Goal: Information Seeking & Learning: Understand process/instructions

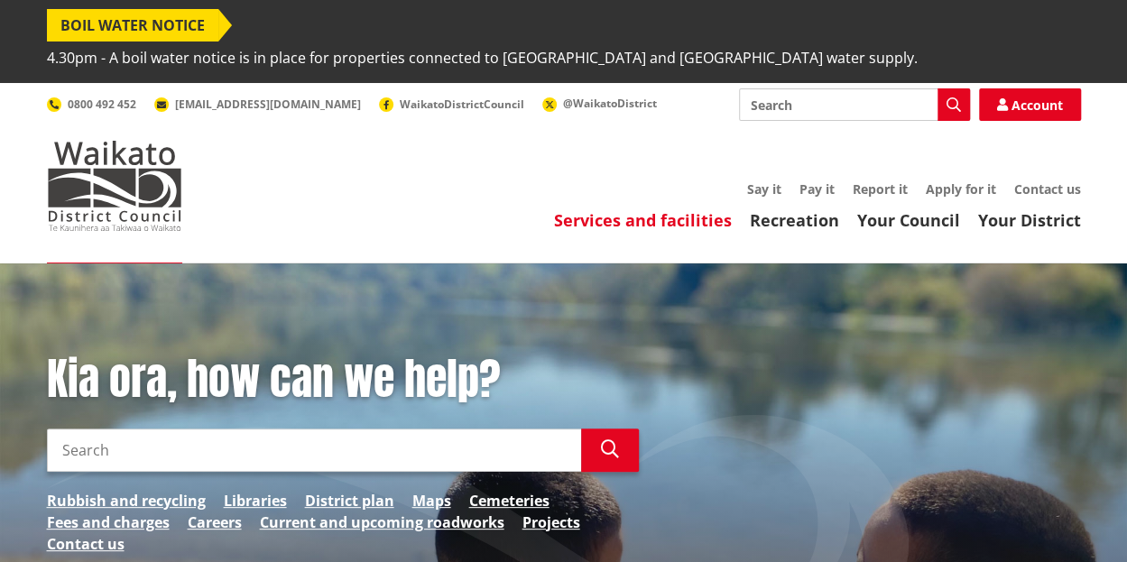
click at [612, 209] on link "Services and facilities" at bounding box center [643, 220] width 178 height 22
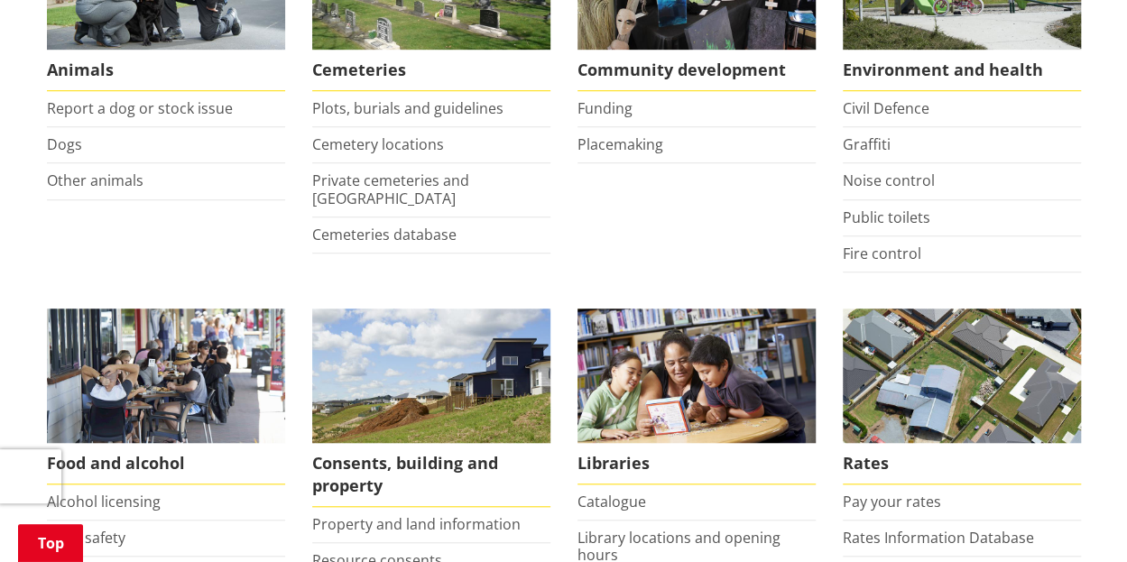
scroll to position [722, 0]
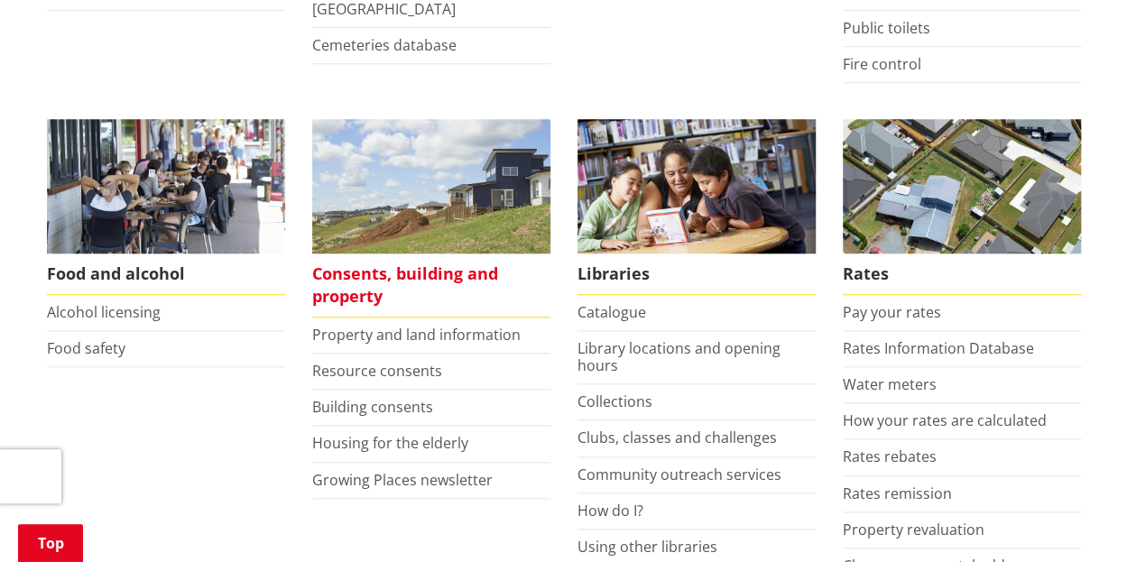
click at [354, 253] on span "Consents, building and property" at bounding box center [431, 285] width 238 height 64
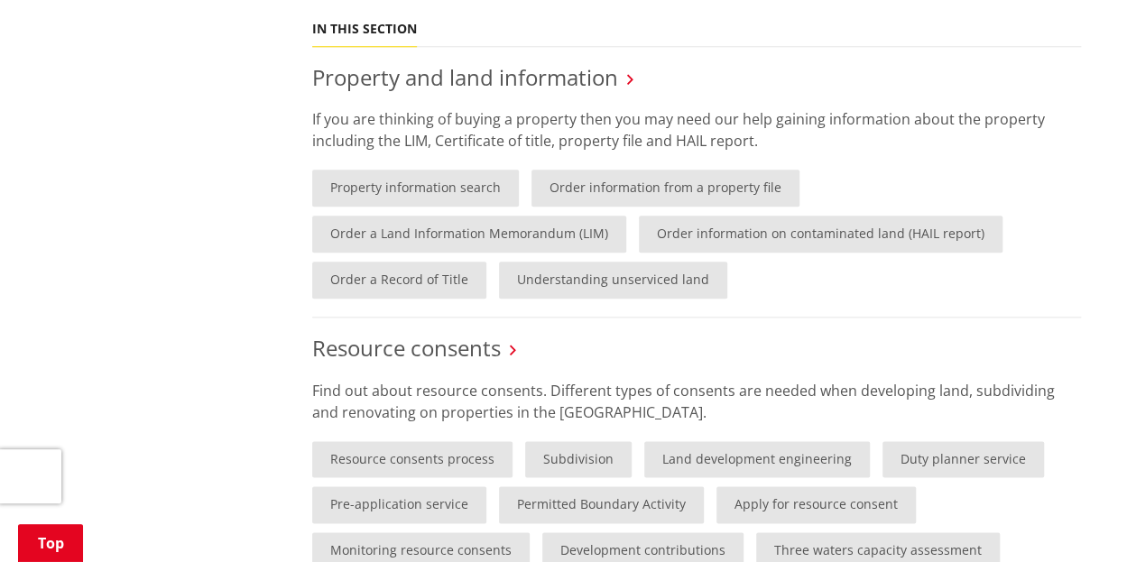
scroll to position [1082, 0]
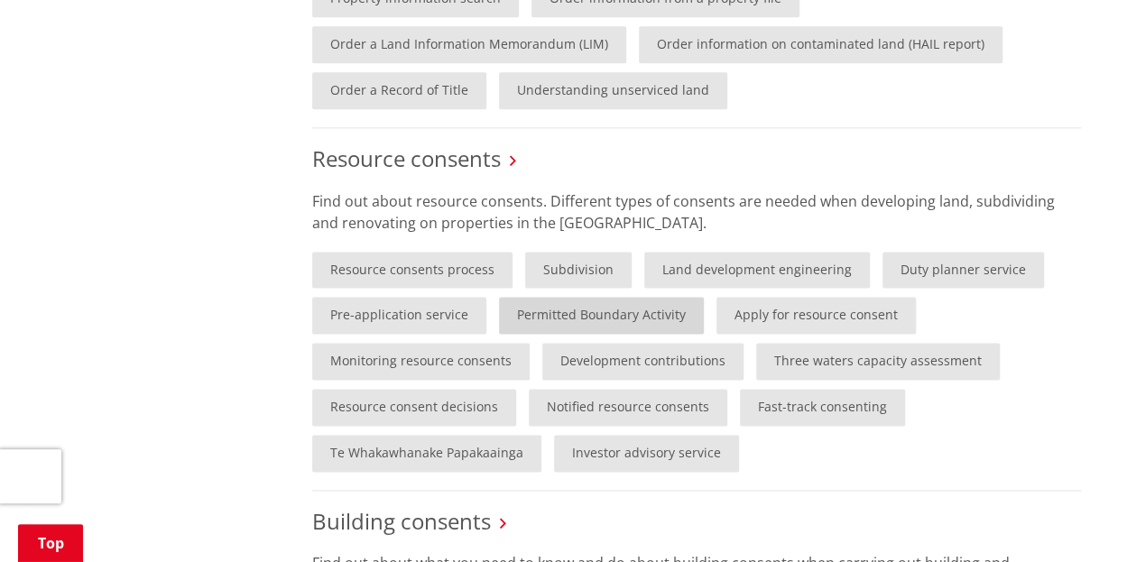
click at [592, 297] on link "Permitted Boundary Activity" at bounding box center [601, 315] width 205 height 37
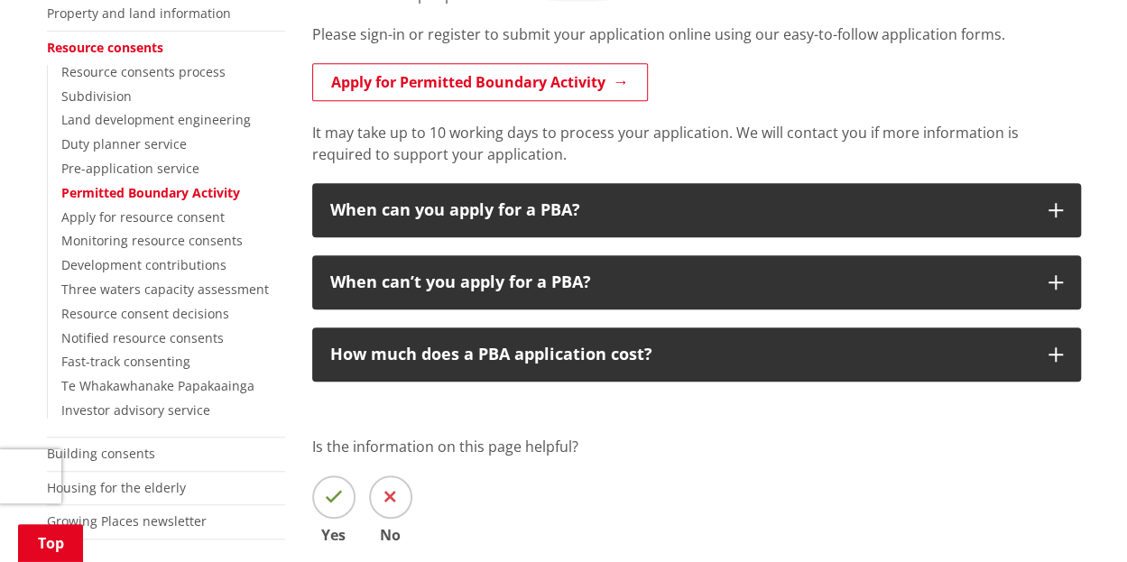
scroll to position [451, 0]
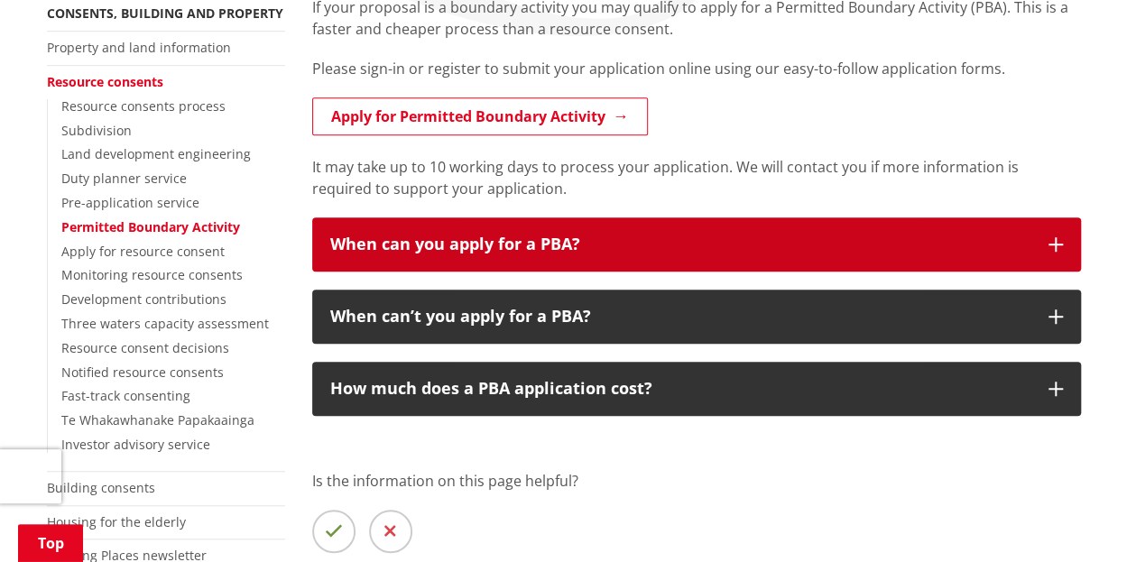
click at [756, 235] on div "When can you apply for a PBA?" at bounding box center [680, 244] width 700 height 18
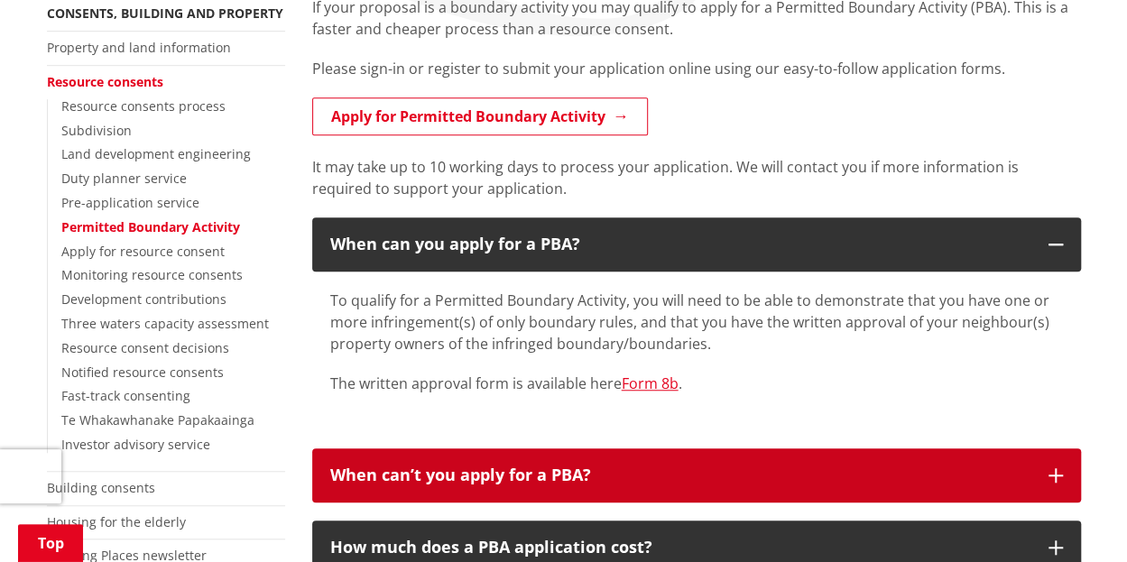
click at [626, 466] on div "When can’t you apply for a PBA?" at bounding box center [680, 475] width 700 height 18
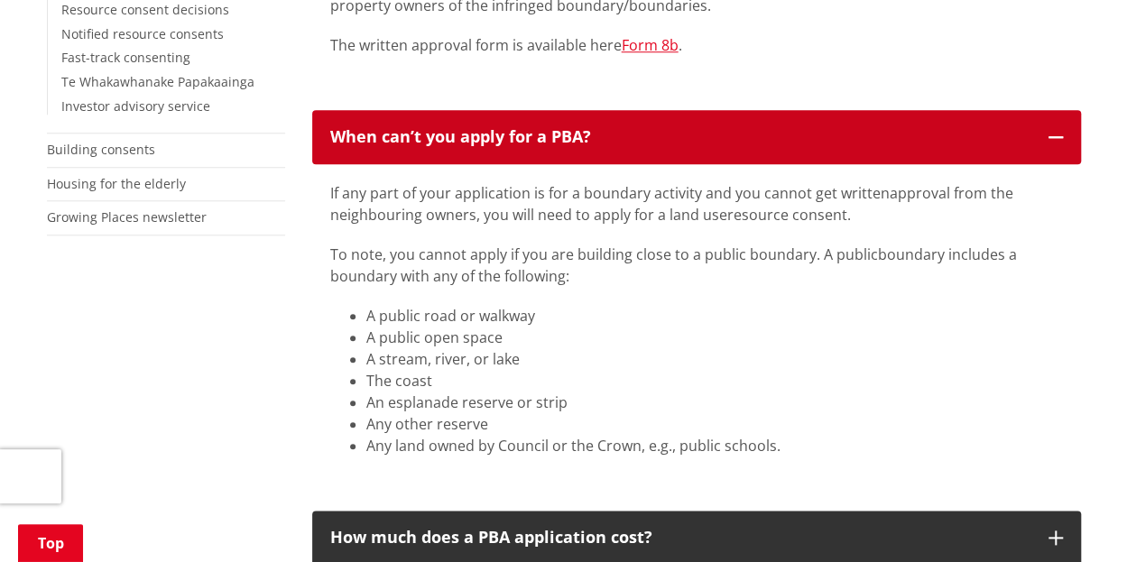
scroll to position [902, 0]
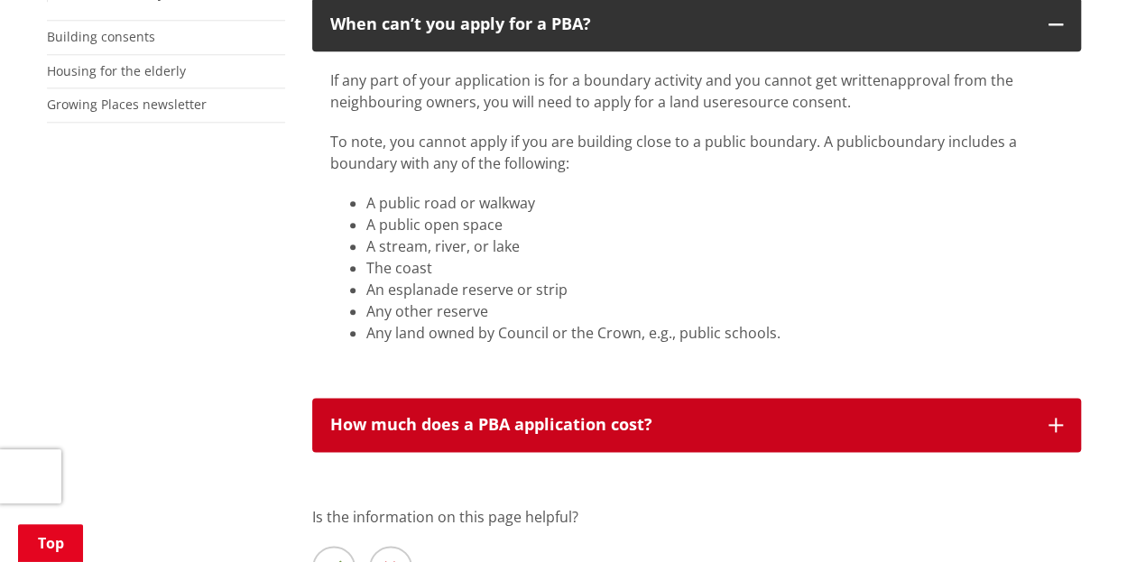
click at [701, 416] on div "How much does a PBA application cost?" at bounding box center [680, 425] width 700 height 18
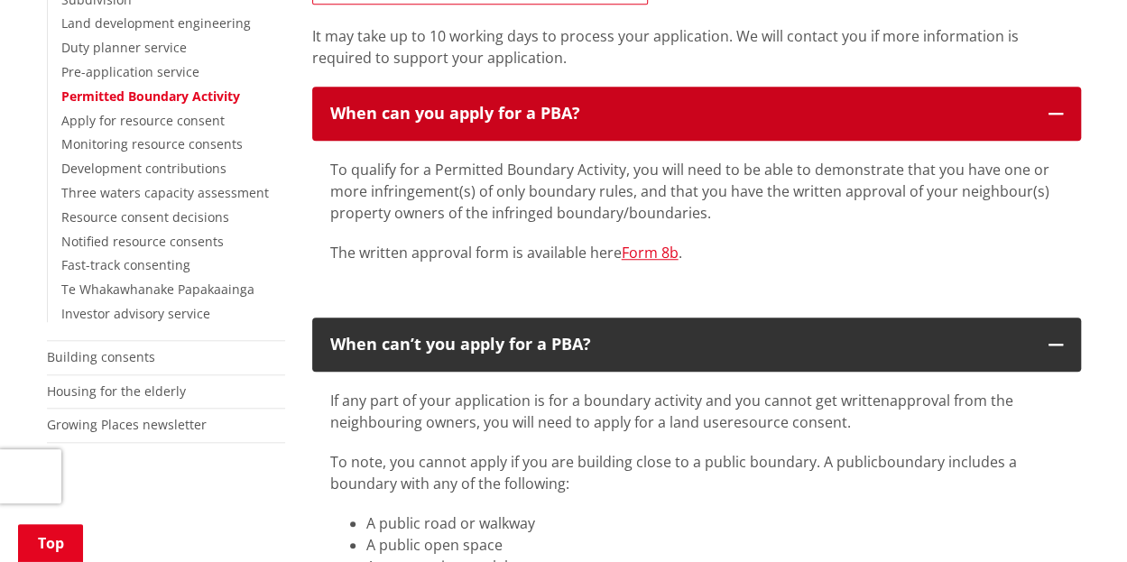
scroll to position [361, 0]
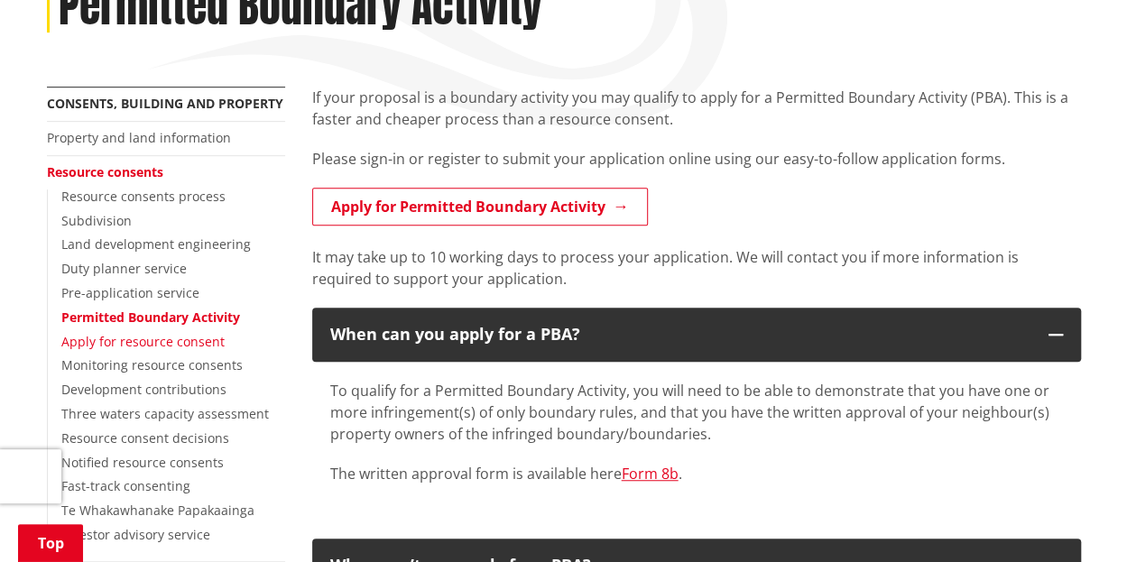
click at [154, 333] on link "Apply for resource consent" at bounding box center [142, 341] width 163 height 17
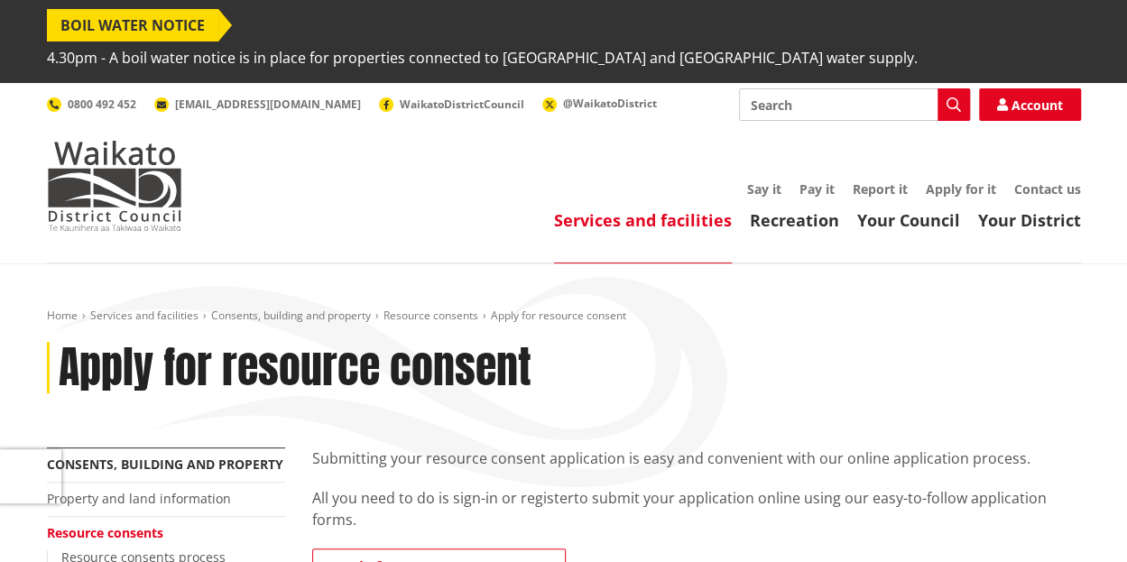
scroll to position [451, 0]
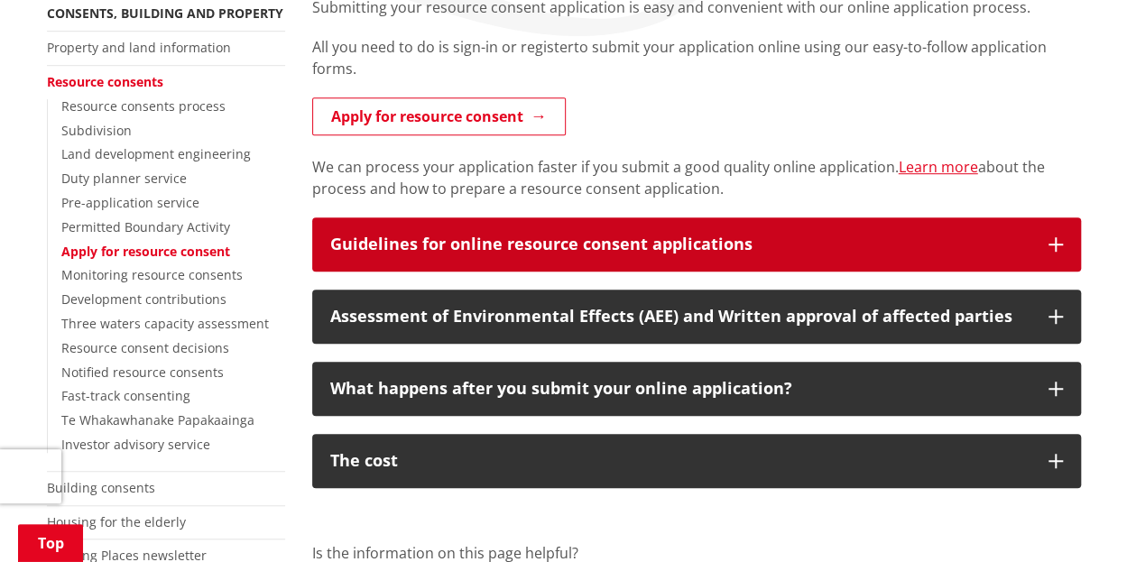
click at [683, 235] on div "Guidelines for online resource consent applications" at bounding box center [680, 244] width 700 height 18
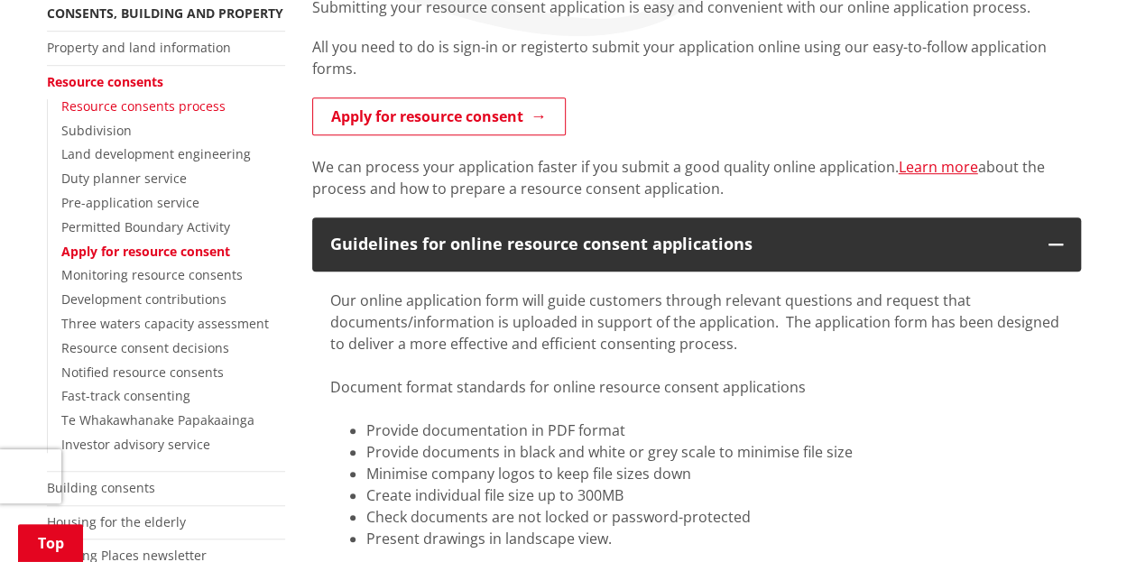
click at [152, 97] on link "Resource consents process" at bounding box center [143, 105] width 164 height 17
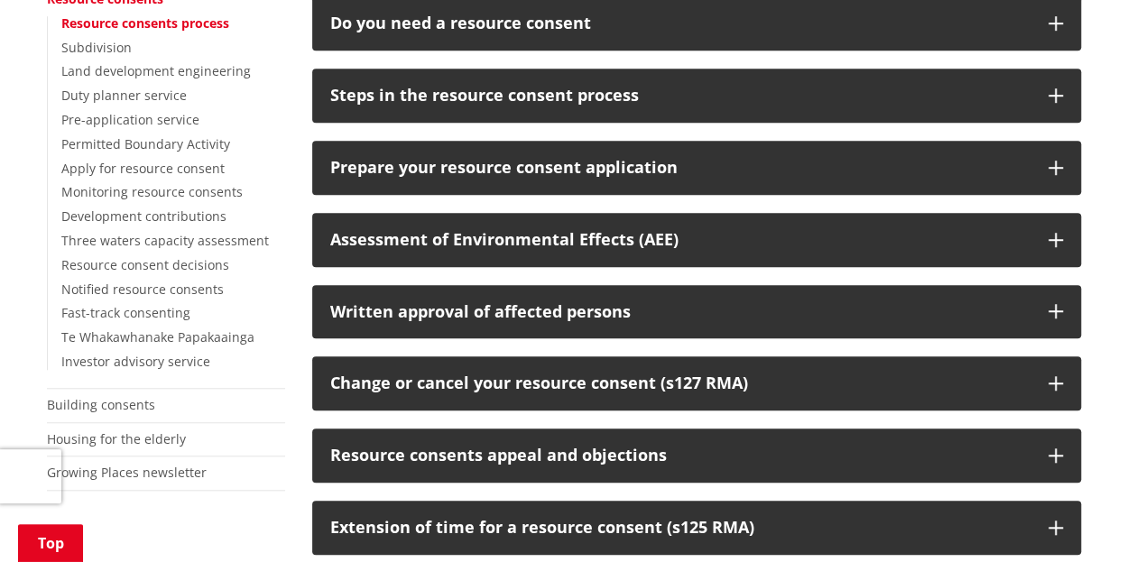
scroll to position [541, 0]
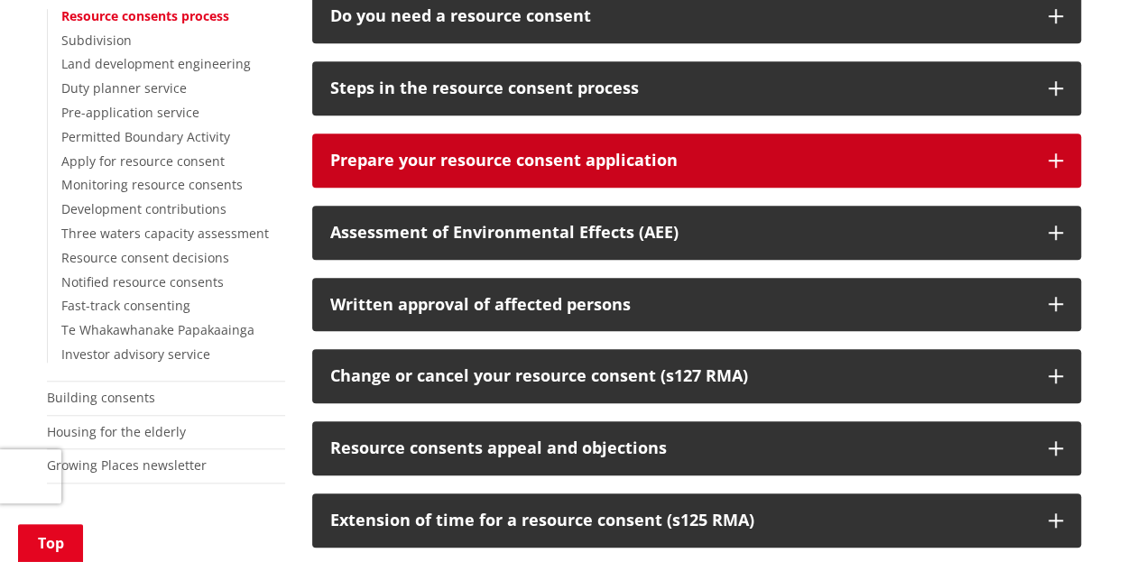
click at [619, 152] on div "Prepare your resource consent application" at bounding box center [680, 161] width 700 height 18
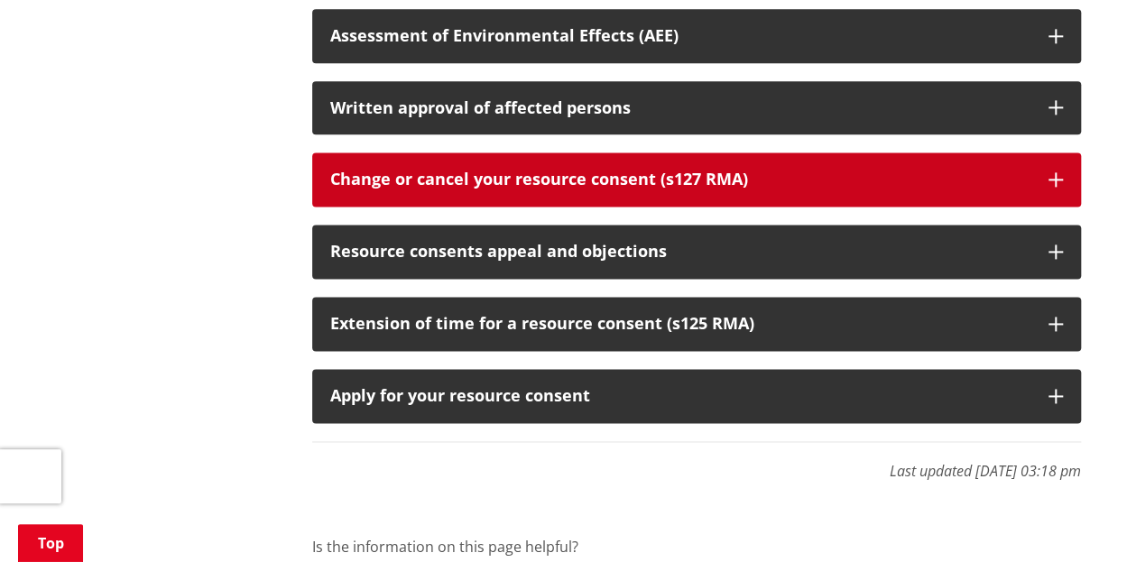
scroll to position [1173, 0]
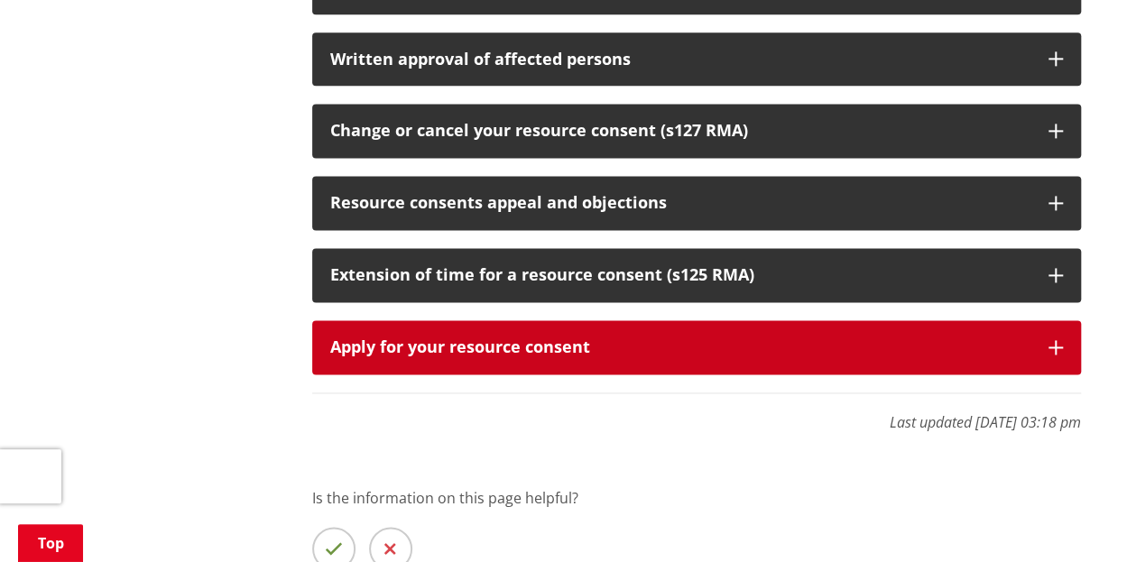
click at [502, 338] on div "Apply for your resource consent" at bounding box center [680, 347] width 700 height 18
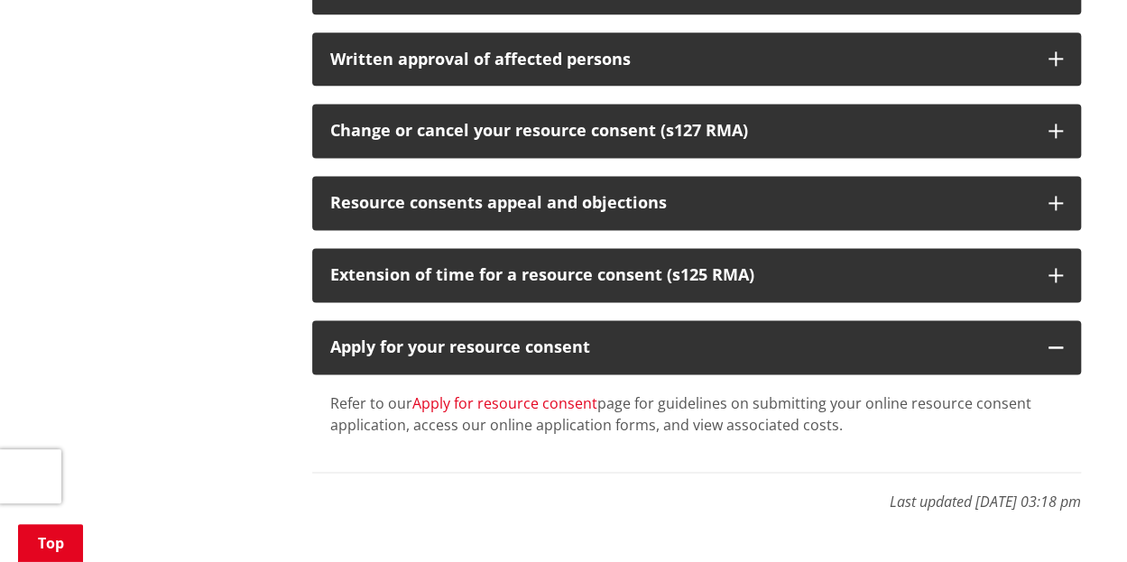
click at [493, 393] on link "Apply for resource consent" at bounding box center [504, 403] width 185 height 20
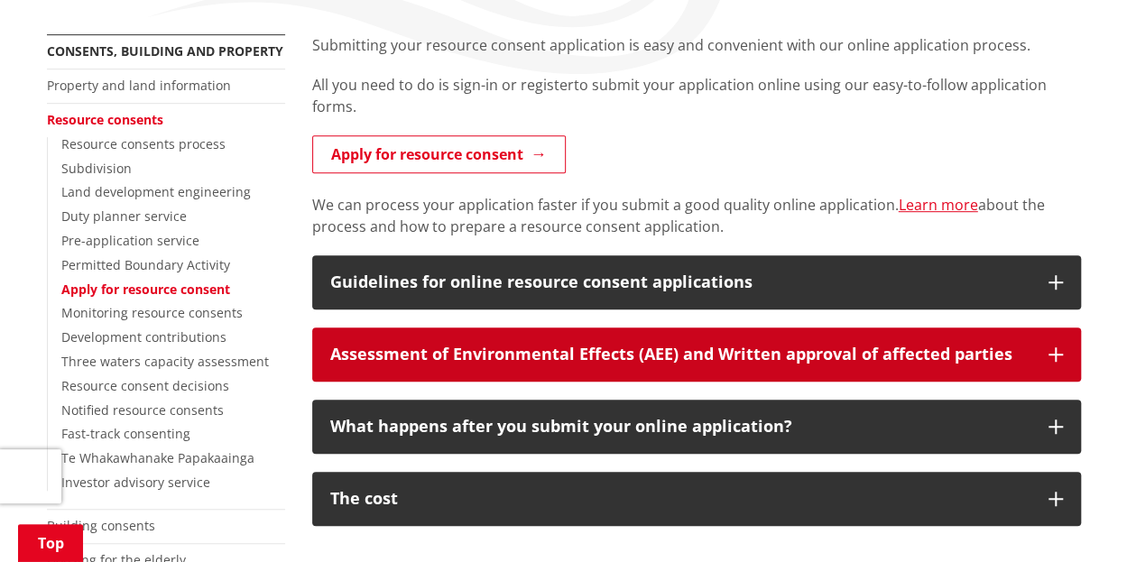
scroll to position [451, 0]
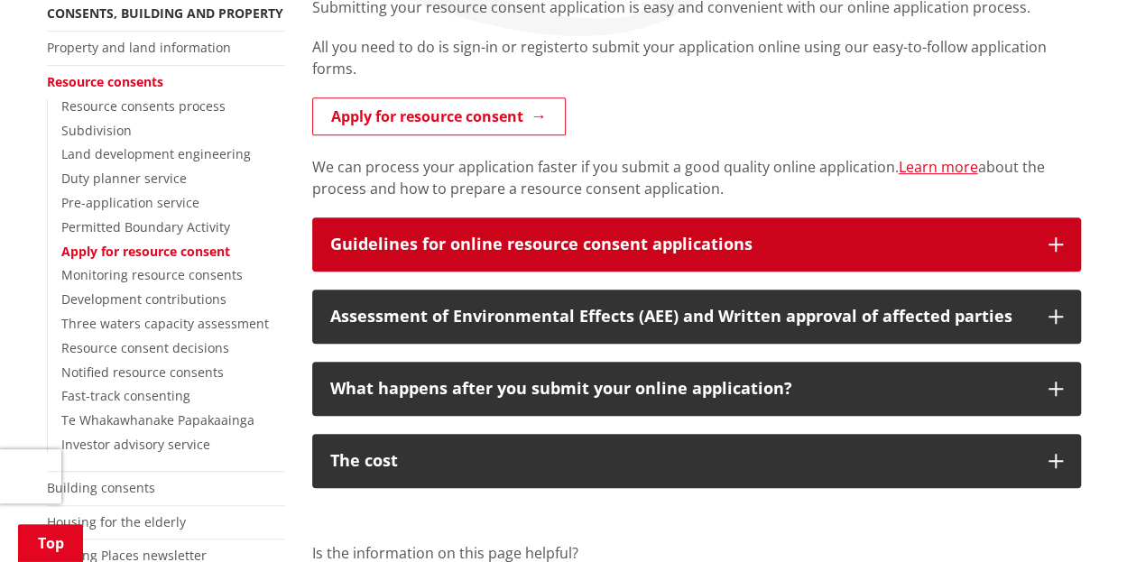
click at [675, 235] on div "Guidelines for online resource consent applications" at bounding box center [680, 244] width 700 height 18
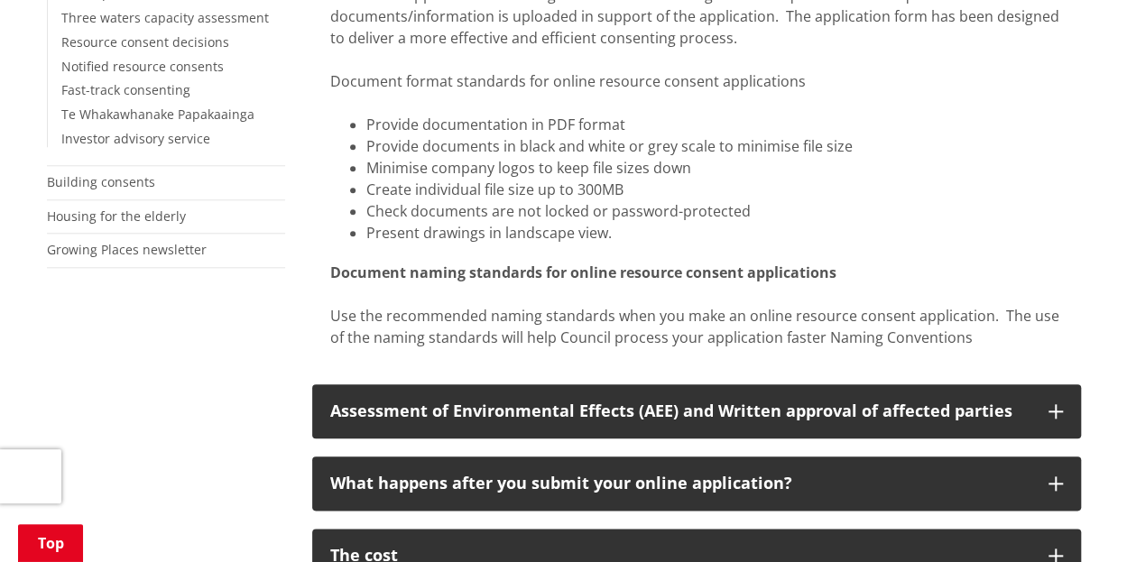
scroll to position [812, 0]
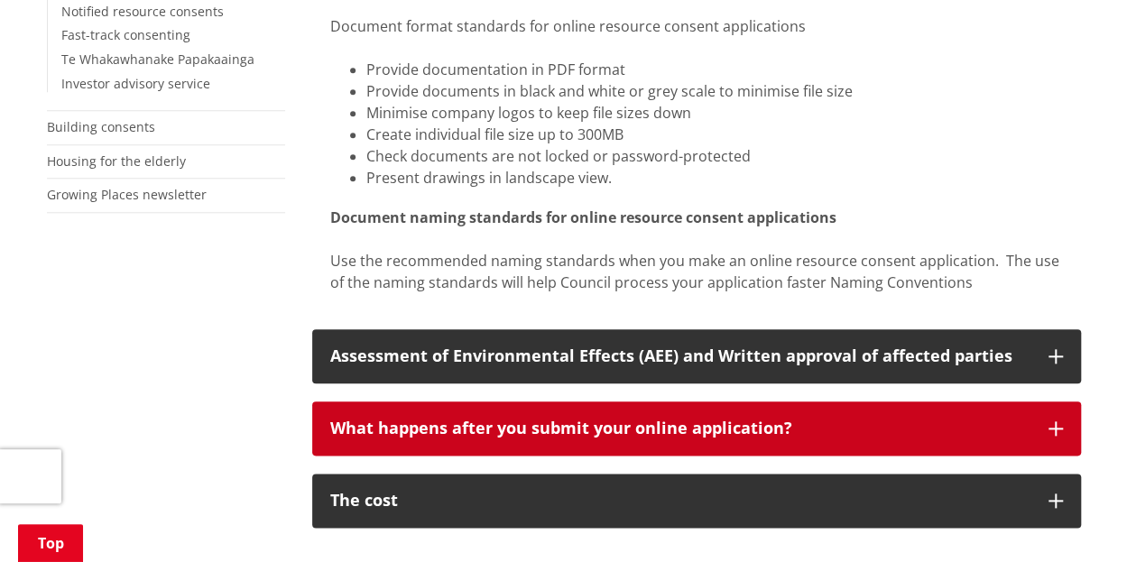
click at [507, 419] on div "What happens after you submit your online application?" at bounding box center [680, 428] width 700 height 18
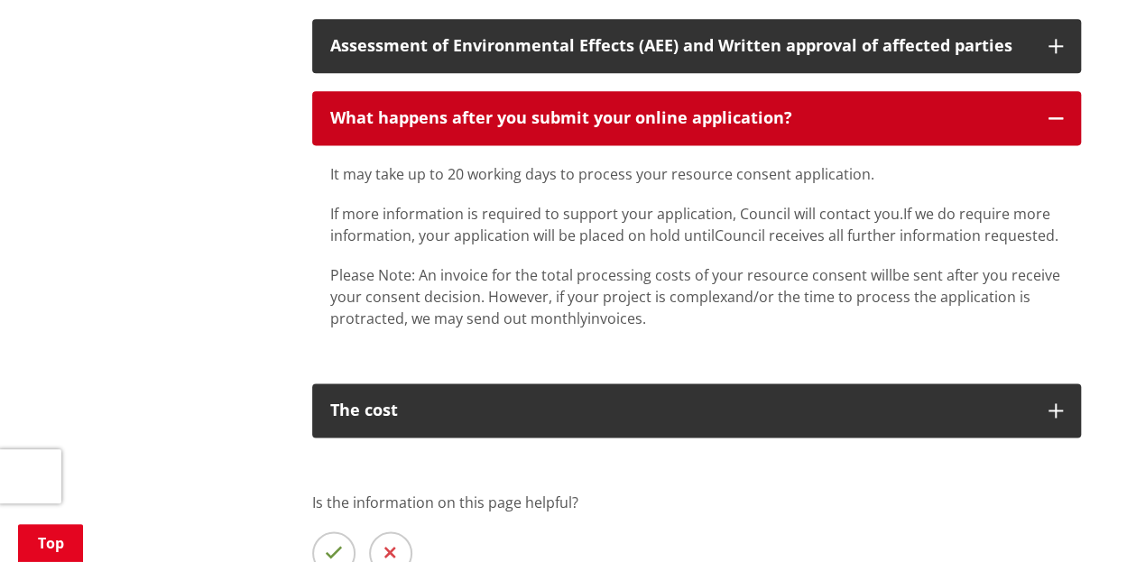
scroll to position [1173, 0]
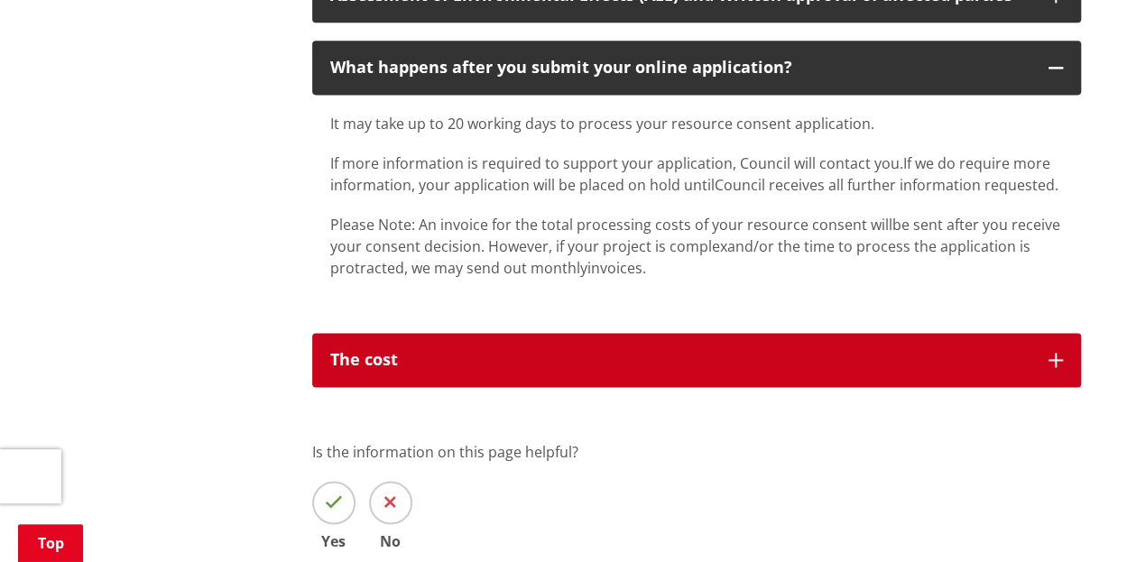
click at [330, 351] on div "The cost" at bounding box center [680, 360] width 700 height 18
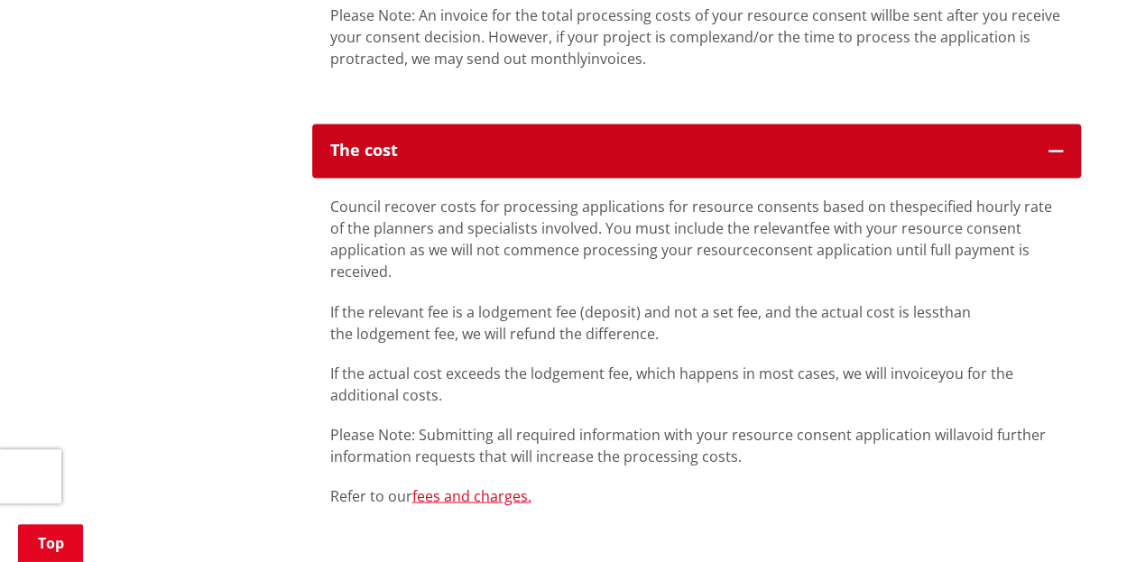
scroll to position [1443, 0]
